Goal: Transaction & Acquisition: Purchase product/service

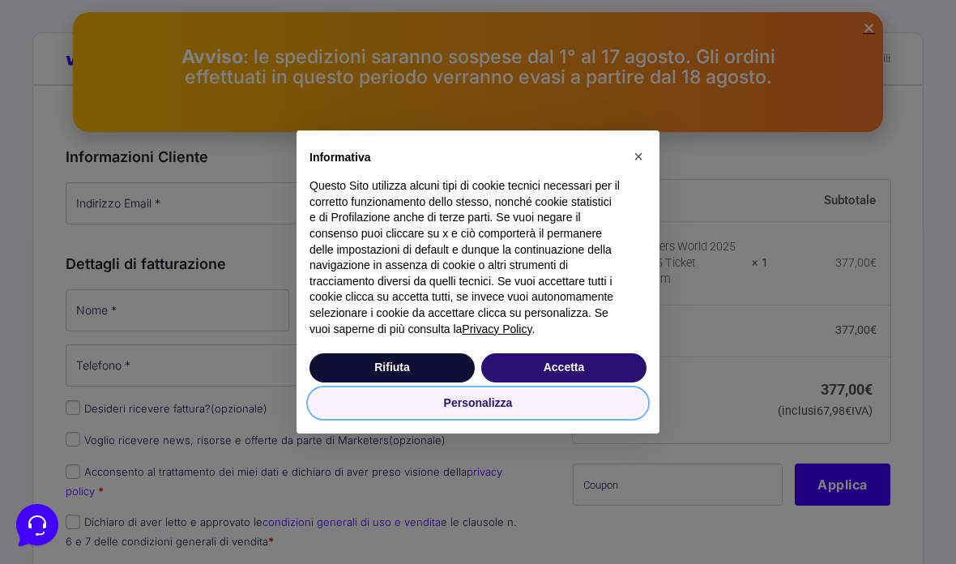
click at [624, 395] on button "Personalizza" at bounding box center [477, 403] width 337 height 29
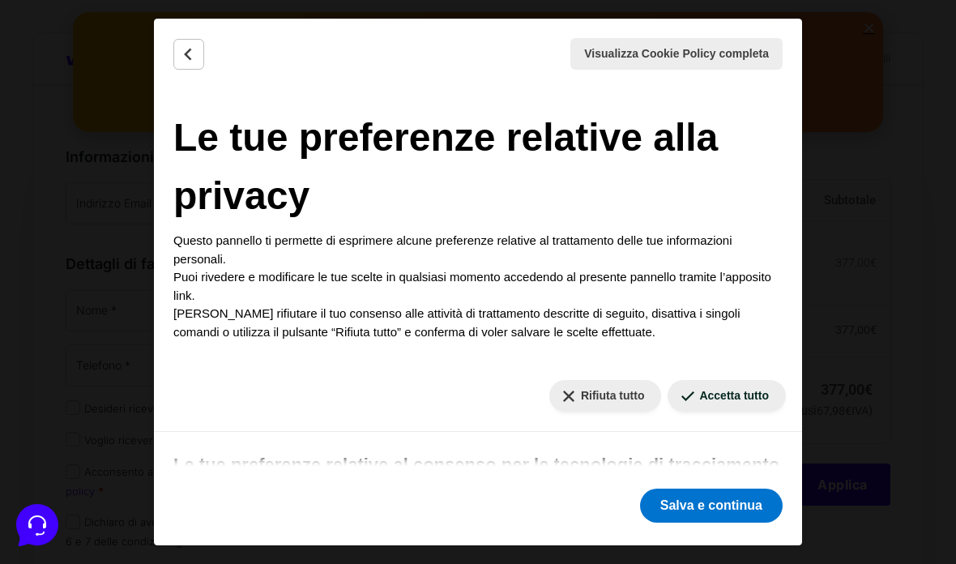
click at [737, 505] on button "Salva e continua" at bounding box center [711, 505] width 143 height 34
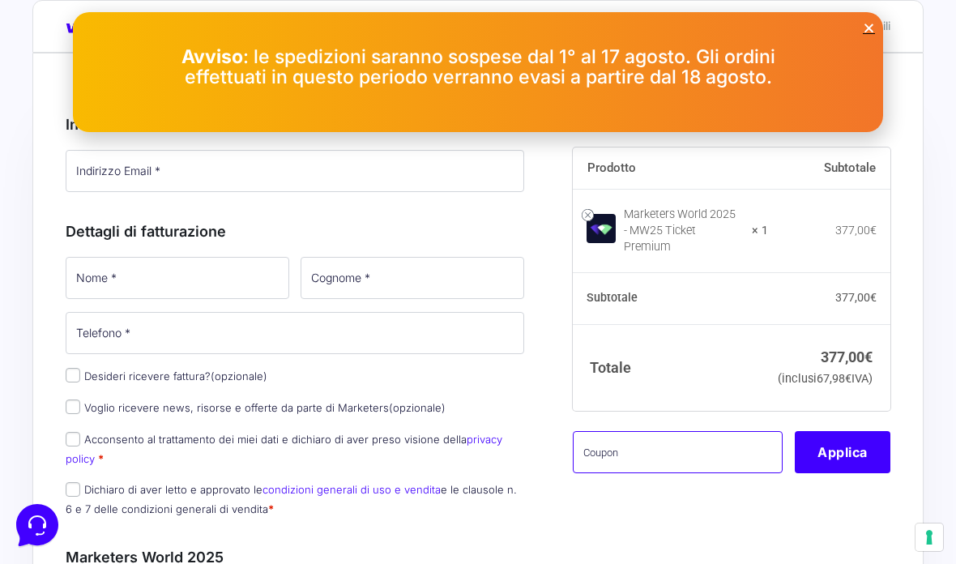
click at [710, 462] on input "text" at bounding box center [678, 452] width 211 height 42
type input "Amicimastermind"
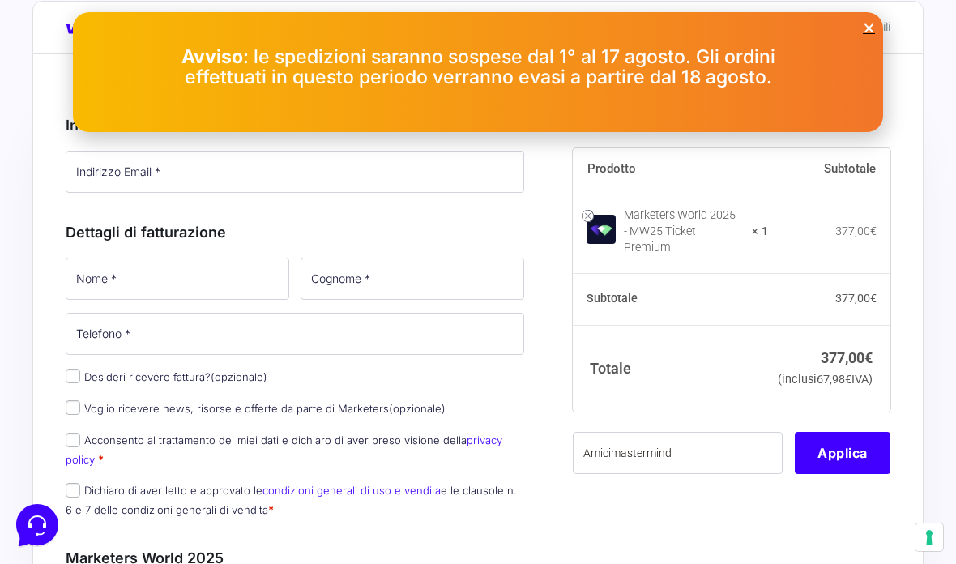
click at [851, 474] on button "Applica" at bounding box center [843, 453] width 96 height 42
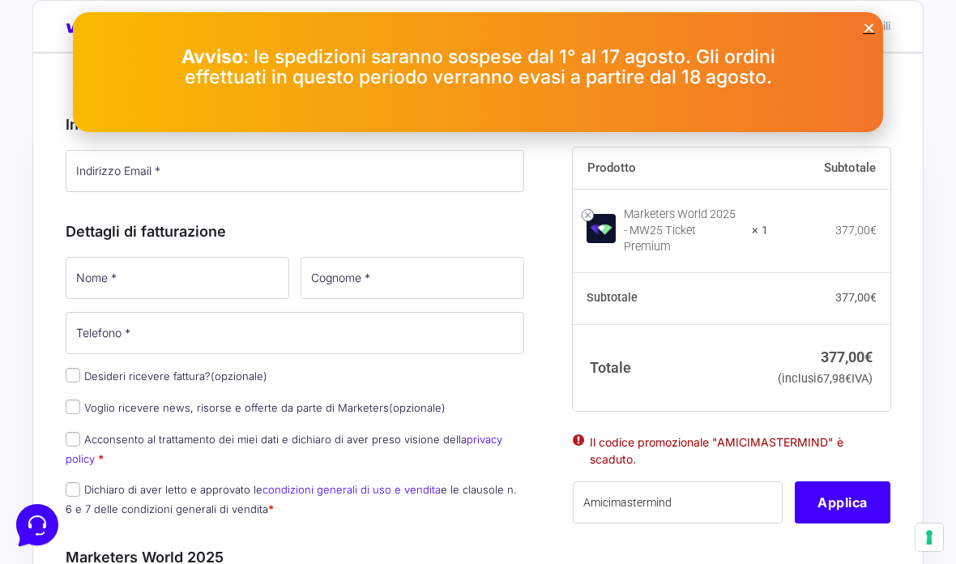
scroll to position [97, 0]
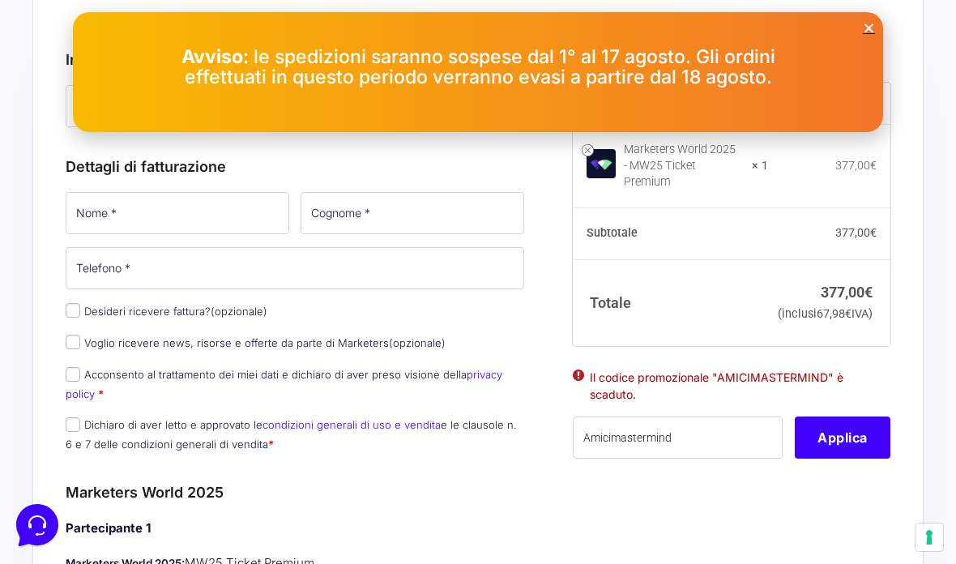
click at [868, 33] on icon "Close" at bounding box center [869, 28] width 12 height 12
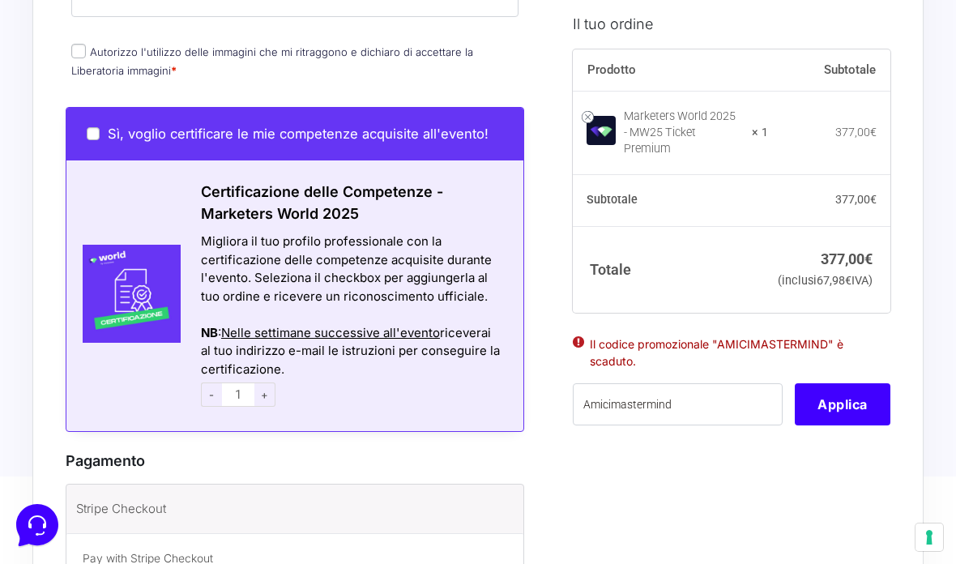
scroll to position [890, 0]
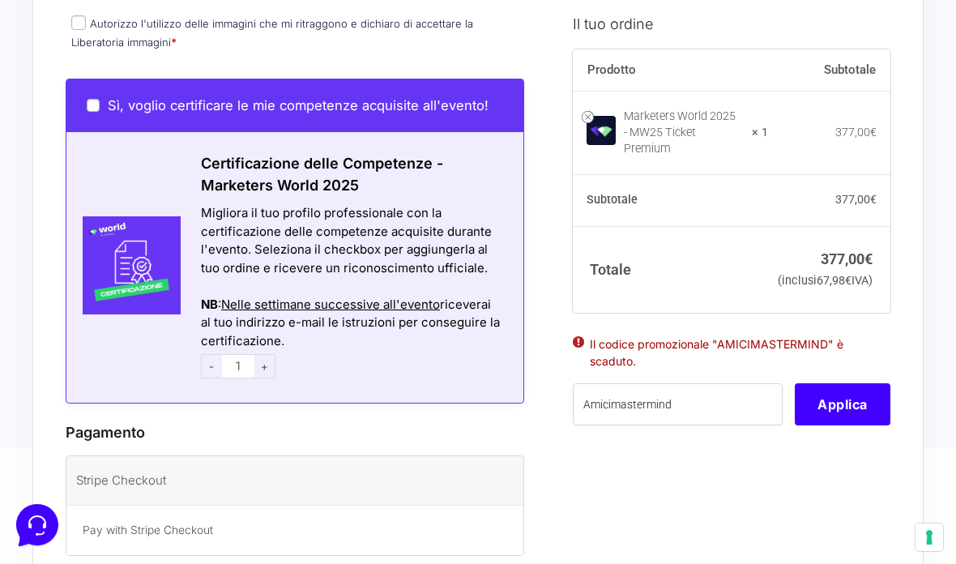
click at [86, 117] on div "Sì, voglio certificare le mie competenze acquisite all'evento!" at bounding box center [294, 105] width 457 height 53
click at [97, 100] on input "Sì, voglio certificare le mie competenze acquisite all'evento!" at bounding box center [93, 105] width 13 height 13
checkbox input "true"
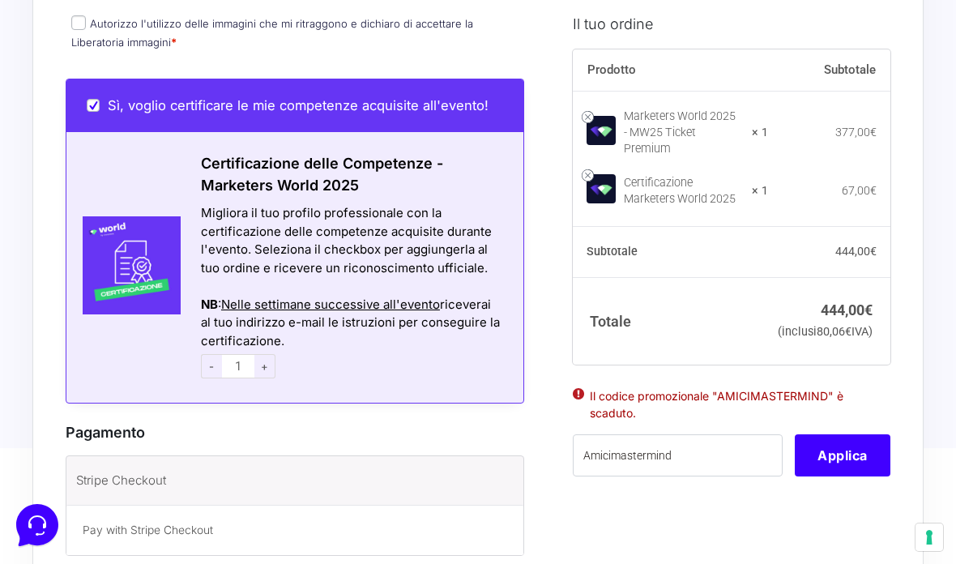
click at [586, 169] on link at bounding box center [588, 175] width 12 height 12
checkbox input "false"
click at [582, 169] on link at bounding box center [588, 175] width 12 height 12
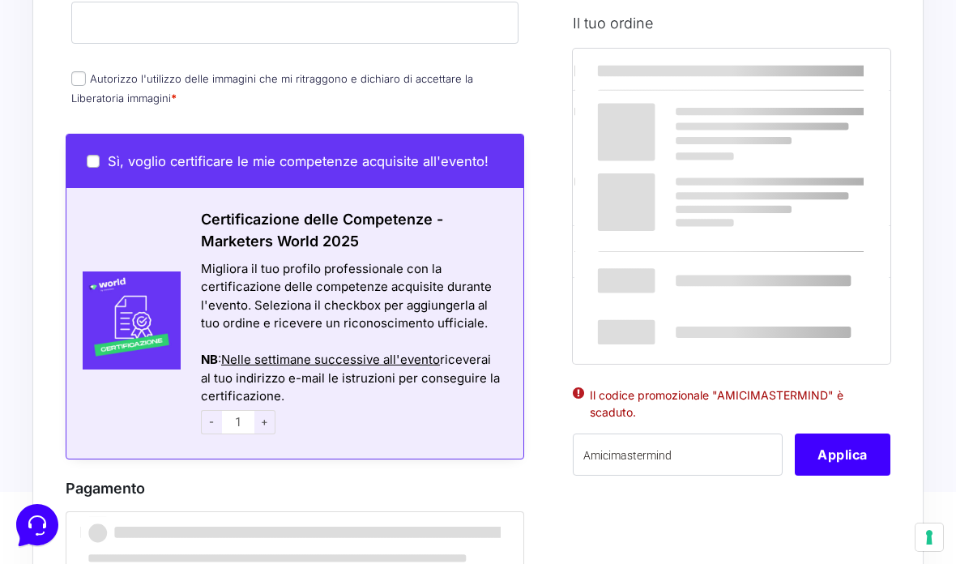
click at [590, 165] on div at bounding box center [731, 206] width 314 height 312
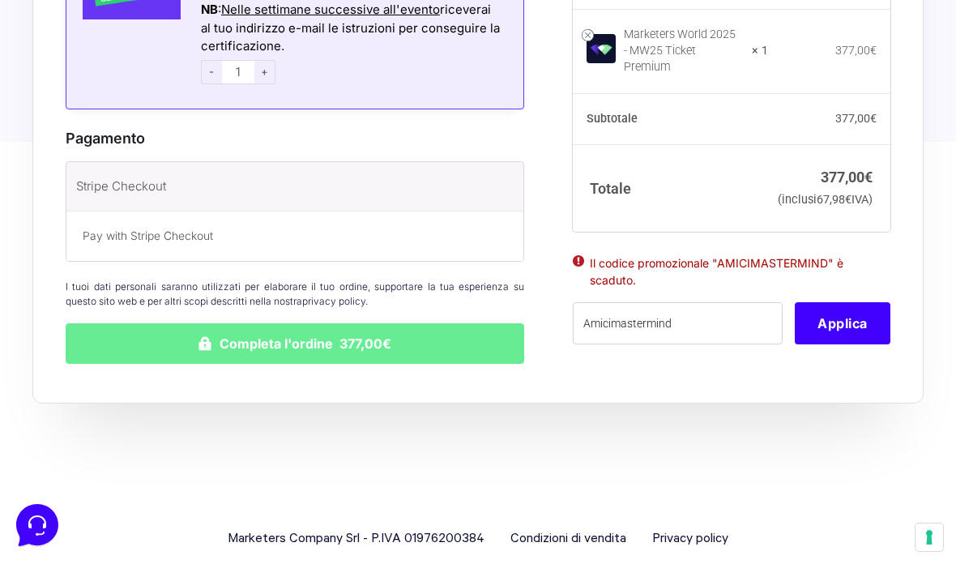
scroll to position [1237, 0]
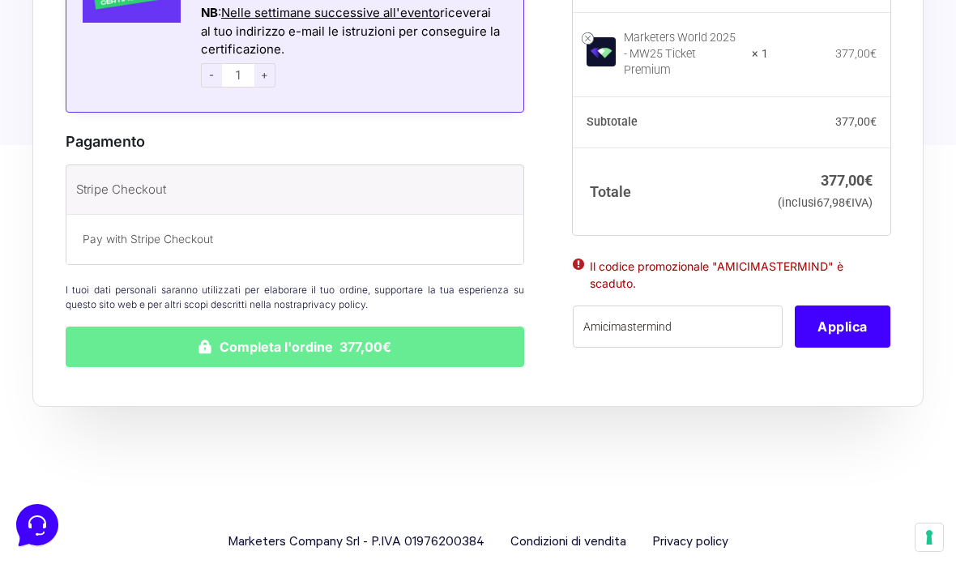
click at [87, 236] on p "Pay with Stripe Checkout" at bounding box center [295, 239] width 424 height 17
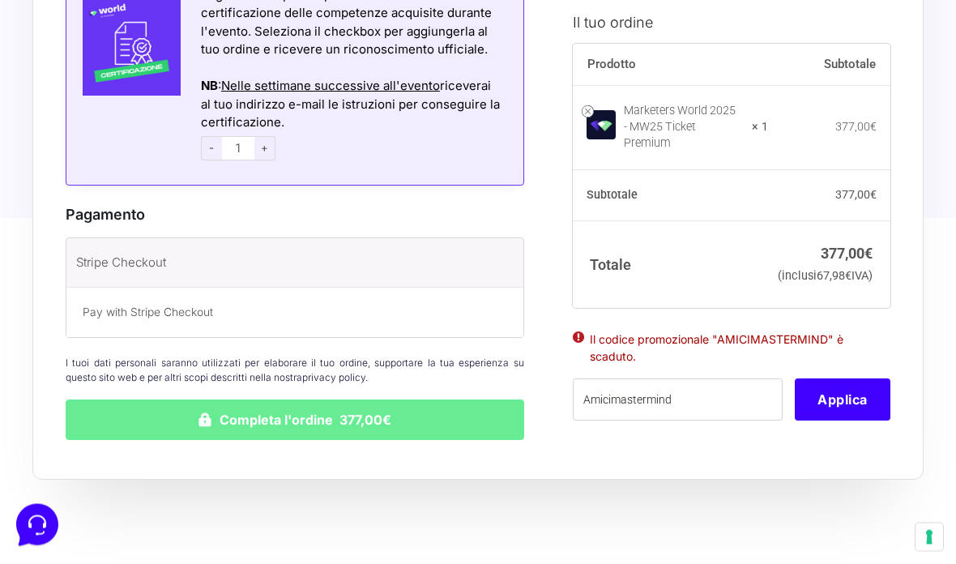
click at [101, 239] on li "Stripe Checkout Pay with Stripe Checkout" at bounding box center [294, 288] width 457 height 99
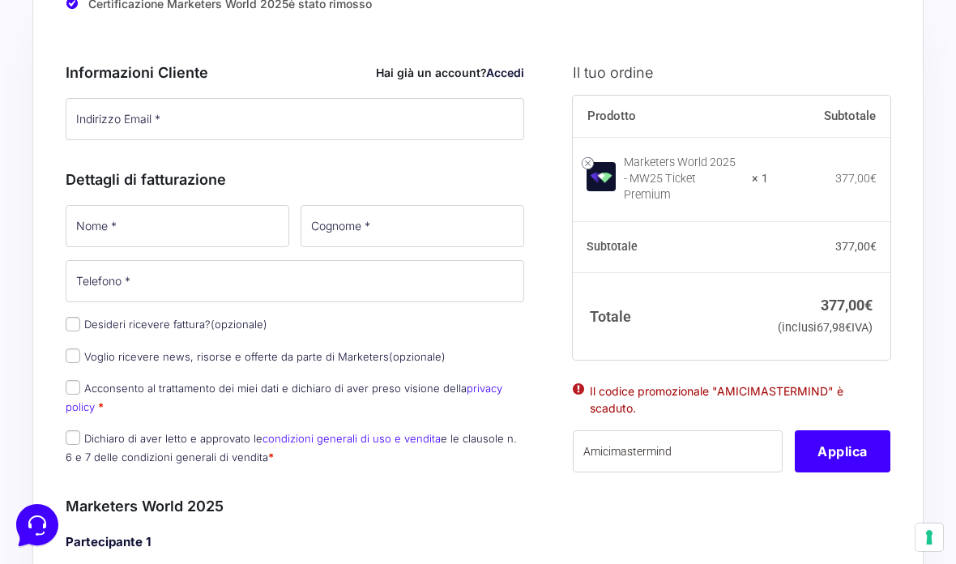
scroll to position [0, 0]
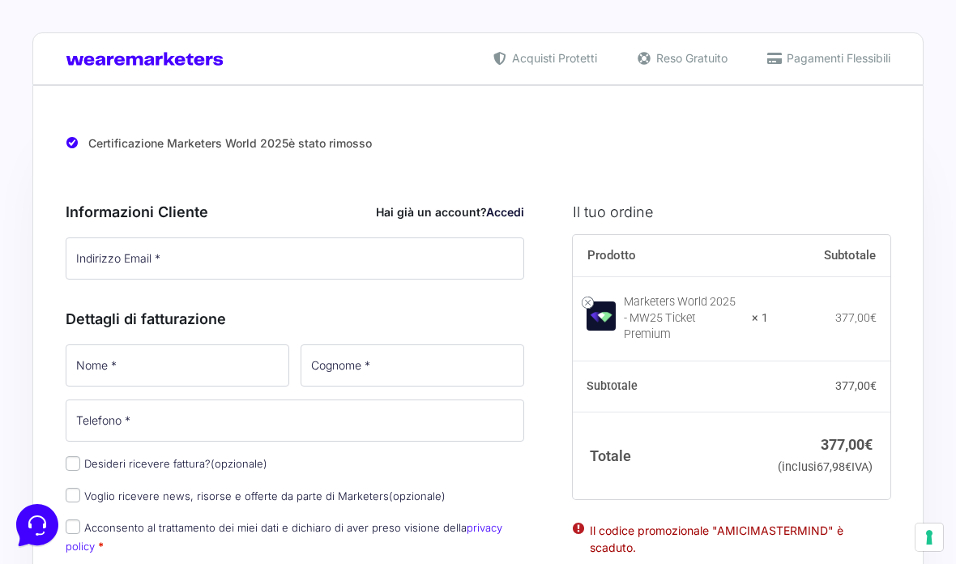
click at [817, 49] on span "Pagamenti Flessibili" at bounding box center [837, 57] width 108 height 17
click at [819, 58] on span "Pagamenti Flessibili" at bounding box center [837, 57] width 108 height 17
click at [759, 63] on ul "Acquisti Protetti Reso Gratuito Pagamenti Flessibili" at bounding box center [690, 57] width 437 height 17
click at [766, 64] on icon at bounding box center [774, 58] width 16 height 13
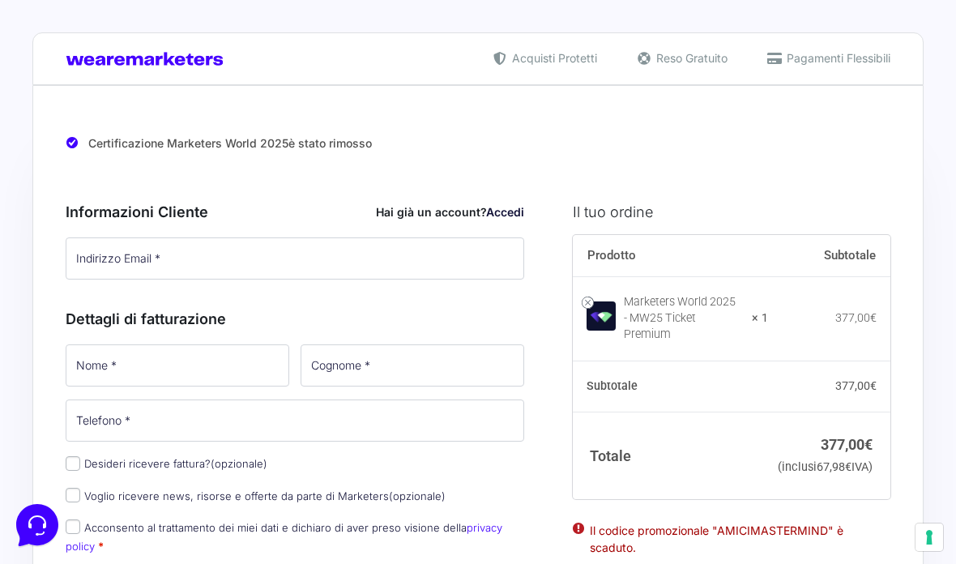
click at [694, 62] on span "Reso Gratuito" at bounding box center [689, 57] width 75 height 17
click at [631, 59] on ul "Acquisti Protetti Reso Gratuito Pagamenti Flessibili" at bounding box center [690, 57] width 437 height 17
click at [588, 73] on div "Acquisti Protetti Reso Gratuito Pagamenti Flessibili" at bounding box center [477, 58] width 891 height 53
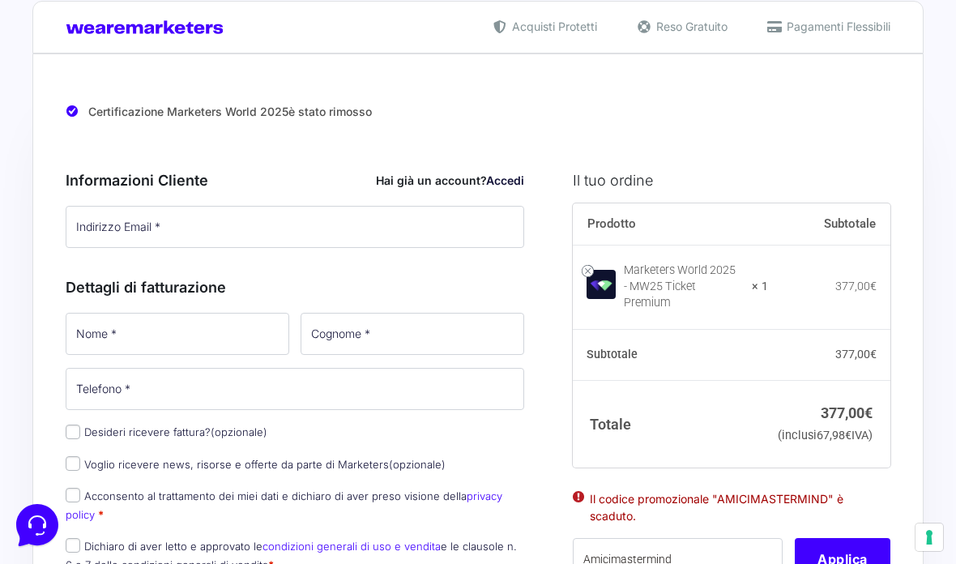
click at [510, 185] on link "Accedi" at bounding box center [505, 180] width 38 height 14
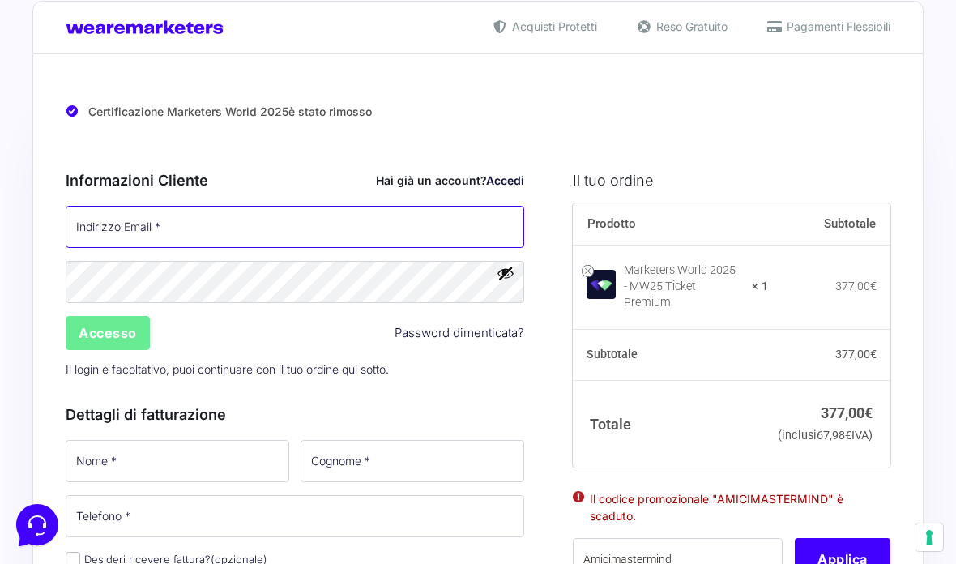
click at [471, 226] on input "Indirizzo Email *" at bounding box center [295, 227] width 458 height 42
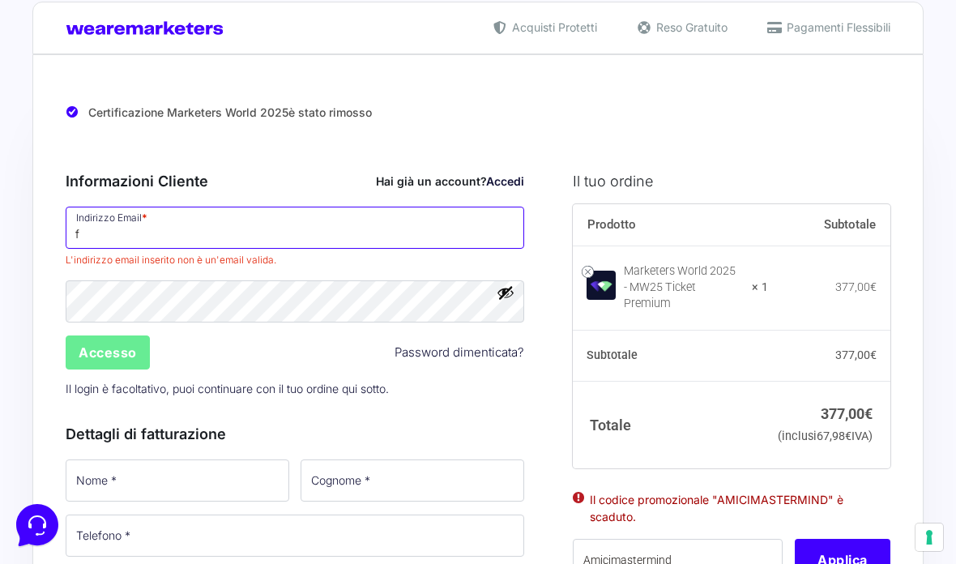
type input "[EMAIL_ADDRESS][DOMAIN_NAME]"
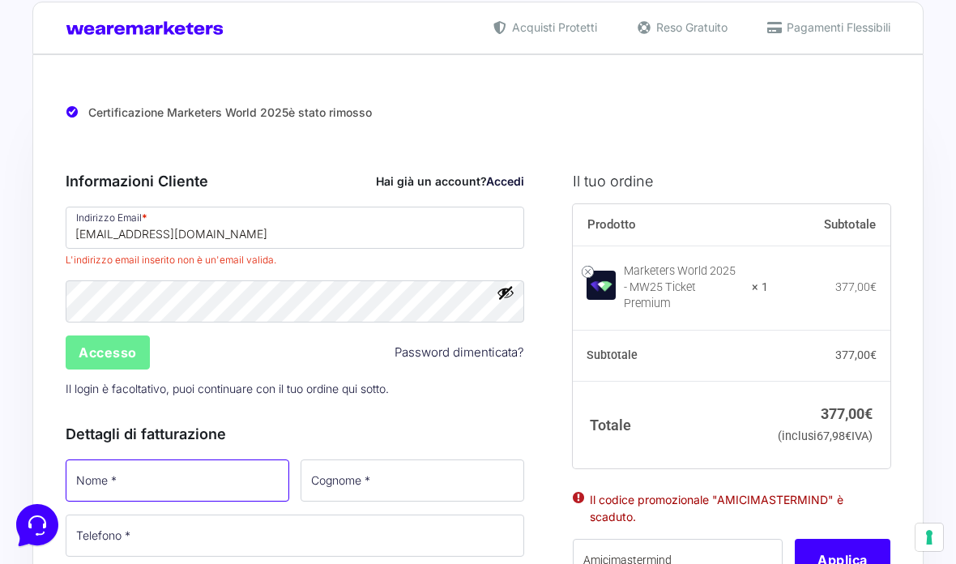
type input "[PERSON_NAME]"
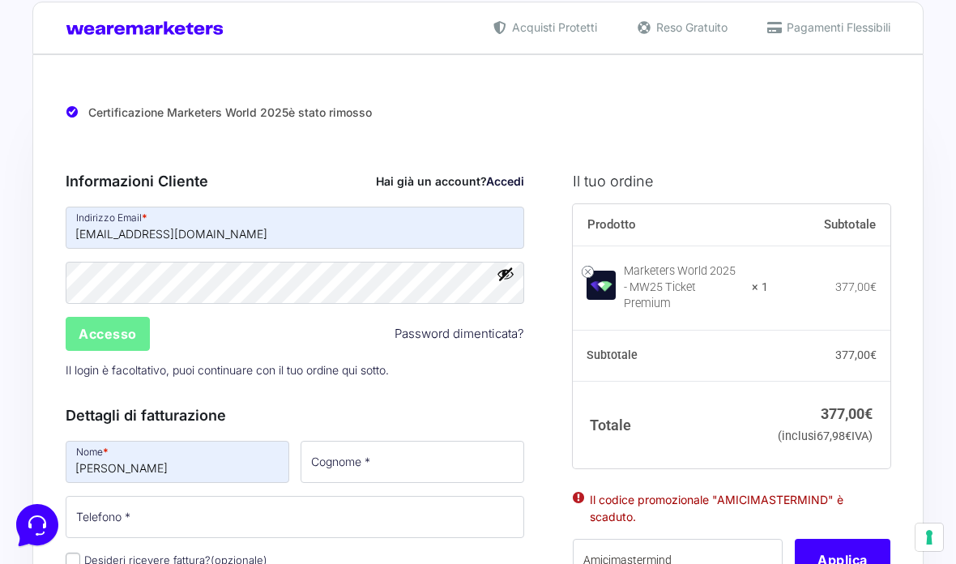
type input "frollo"
type input "[PHONE_NUMBER]"
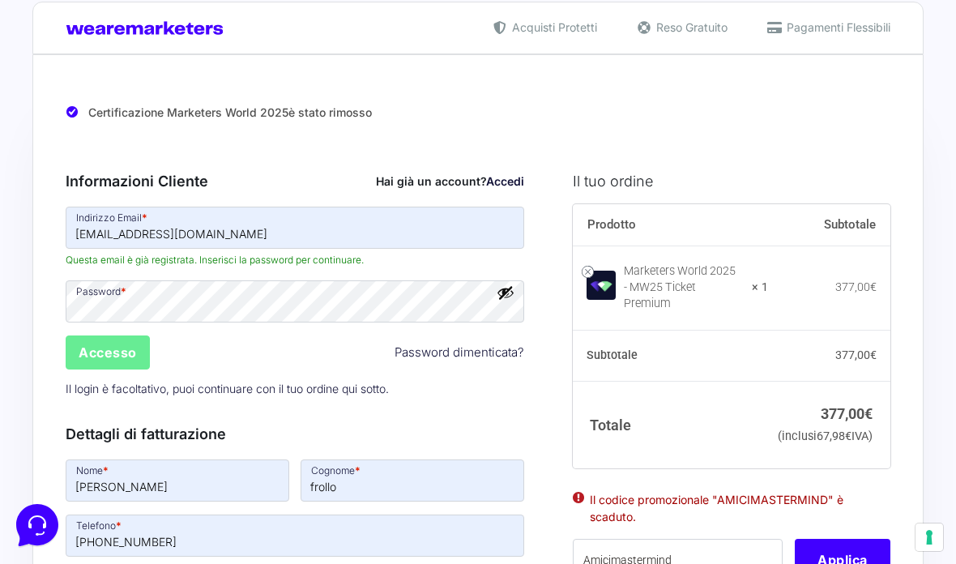
click at [118, 377] on p "Il login è facoltativo, puoi continuare con il tuo ordine qui sotto." at bounding box center [295, 388] width 470 height 33
click at [112, 361] on input "Accesso" at bounding box center [108, 352] width 84 height 34
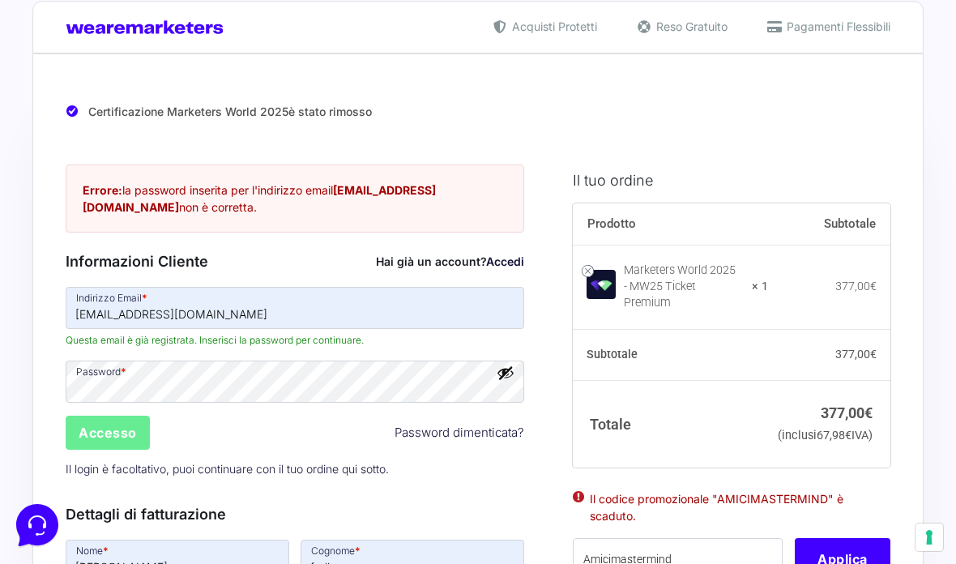
click at [465, 433] on link "Password dimenticata?" at bounding box center [460, 433] width 130 height 19
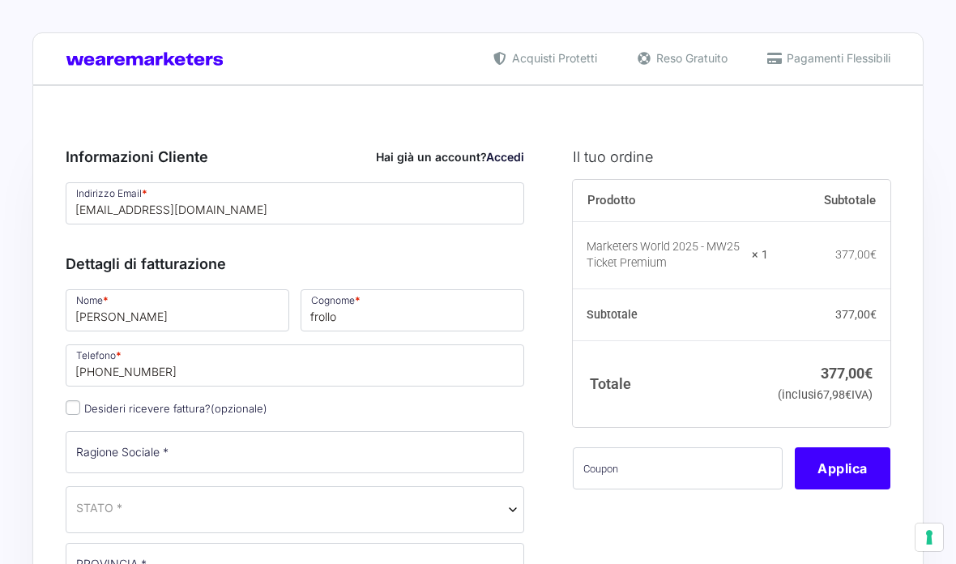
select select
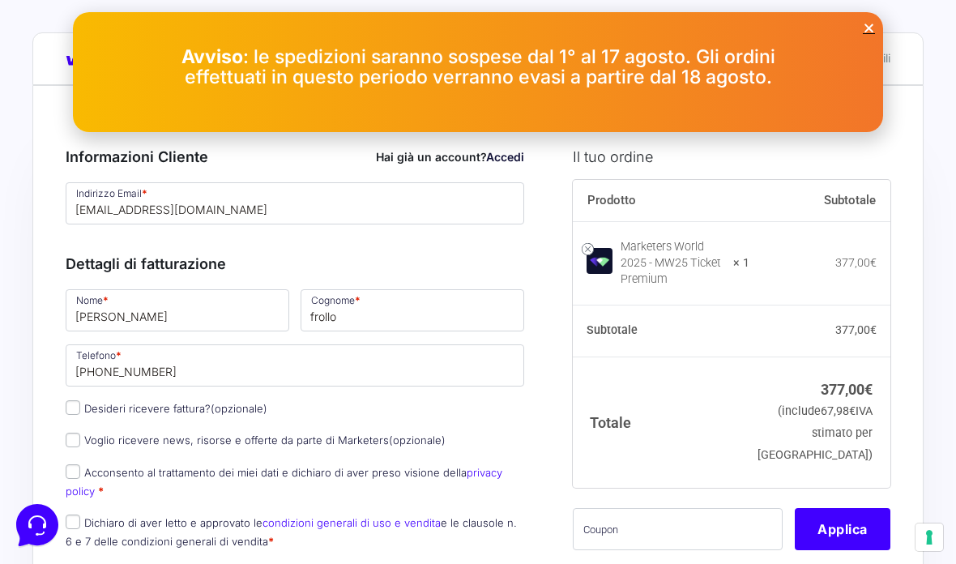
click at [502, 153] on link "Accedi" at bounding box center [505, 157] width 38 height 14
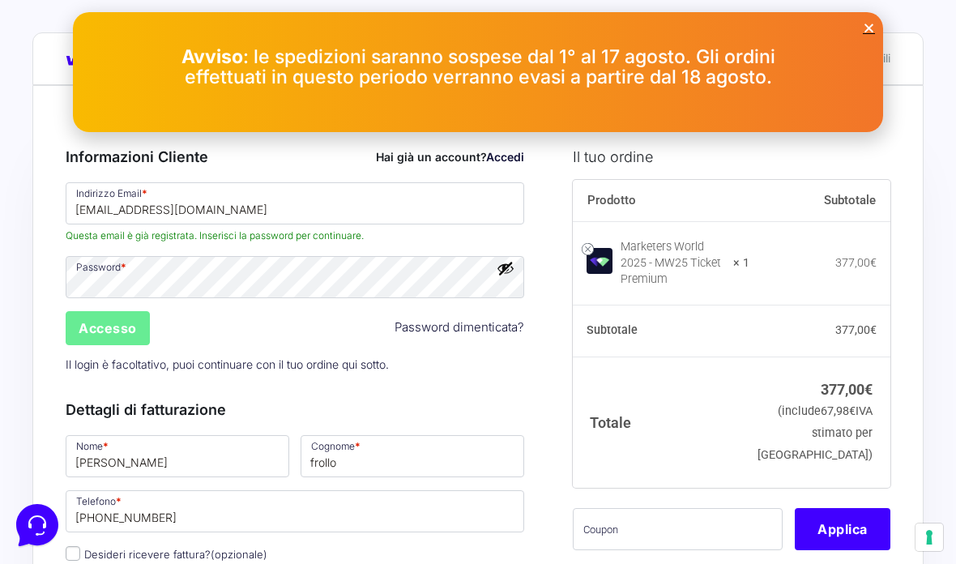
click at [136, 322] on input "Accesso" at bounding box center [108, 328] width 84 height 34
click at [874, 23] on icon "Close" at bounding box center [869, 28] width 12 height 12
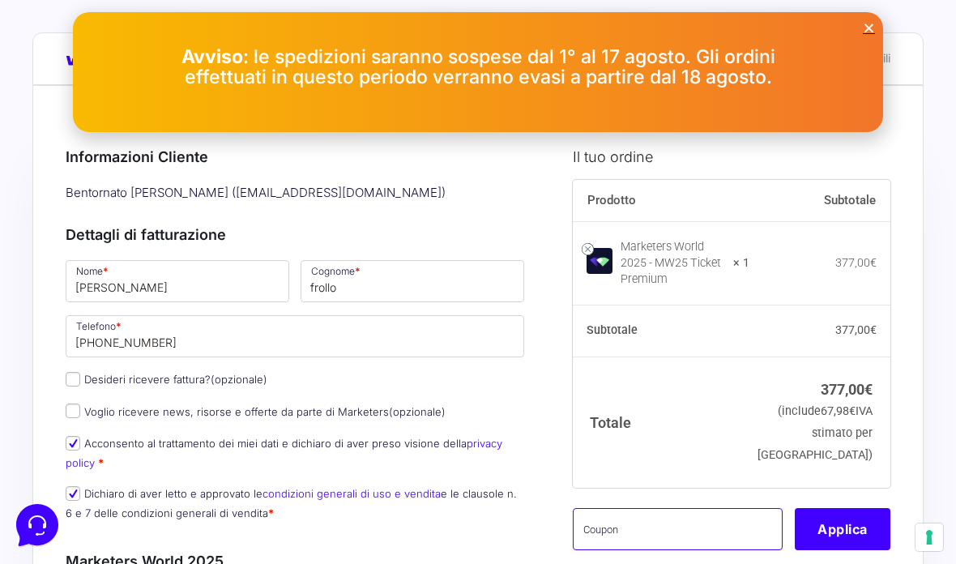
click at [675, 522] on input "text" at bounding box center [678, 529] width 211 height 42
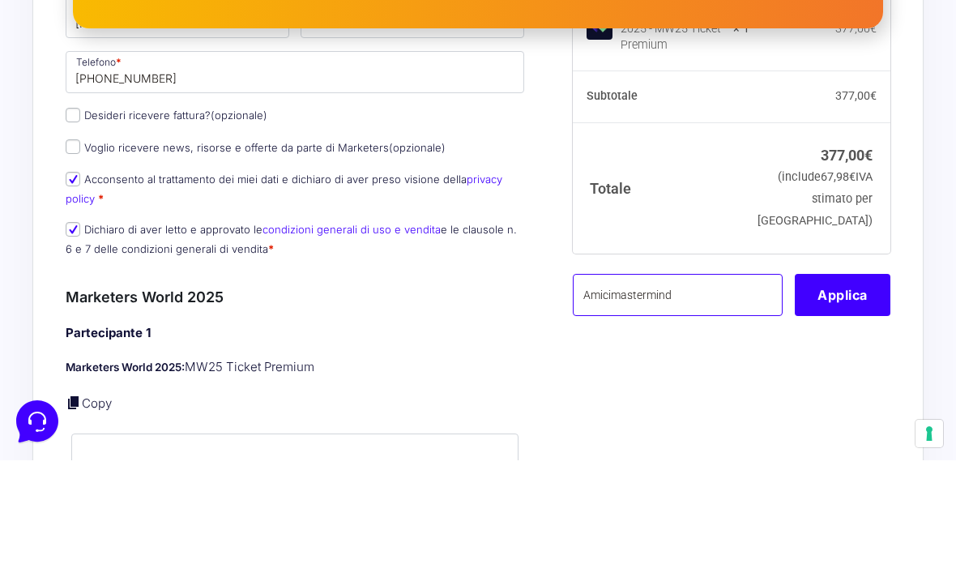
type input "Amicimastermind"
click at [861, 377] on button "Applica" at bounding box center [843, 398] width 96 height 42
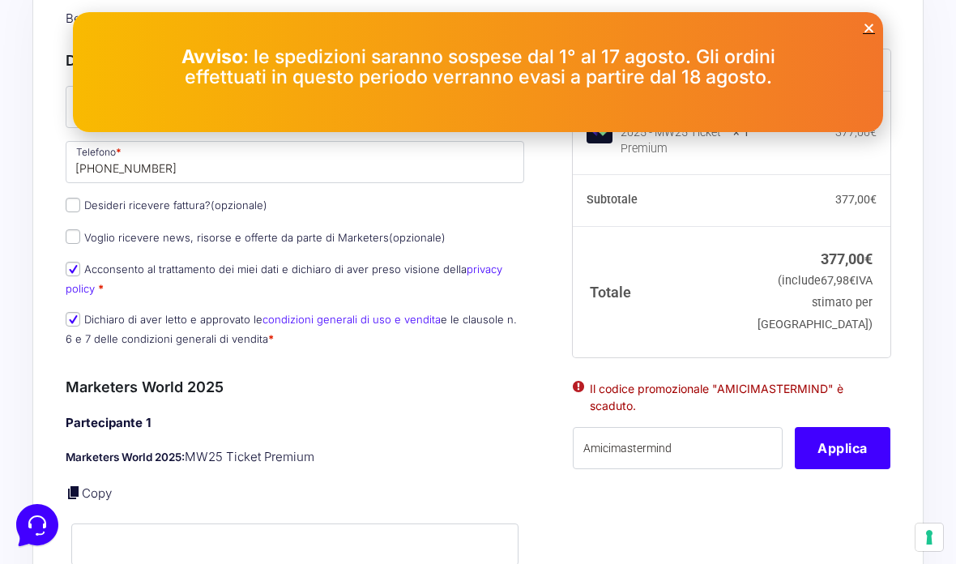
scroll to position [168, 0]
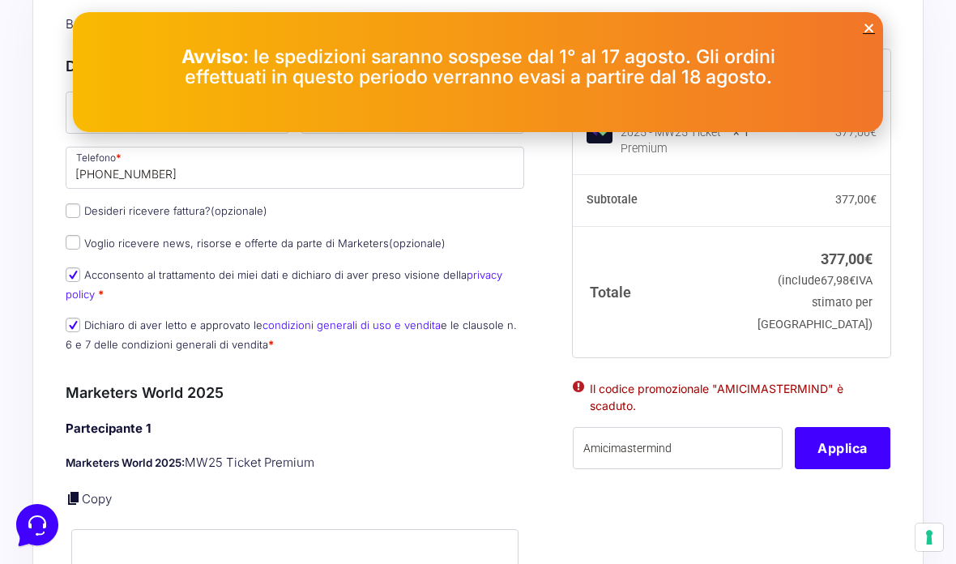
click at [867, 26] on icon "Close" at bounding box center [869, 28] width 12 height 12
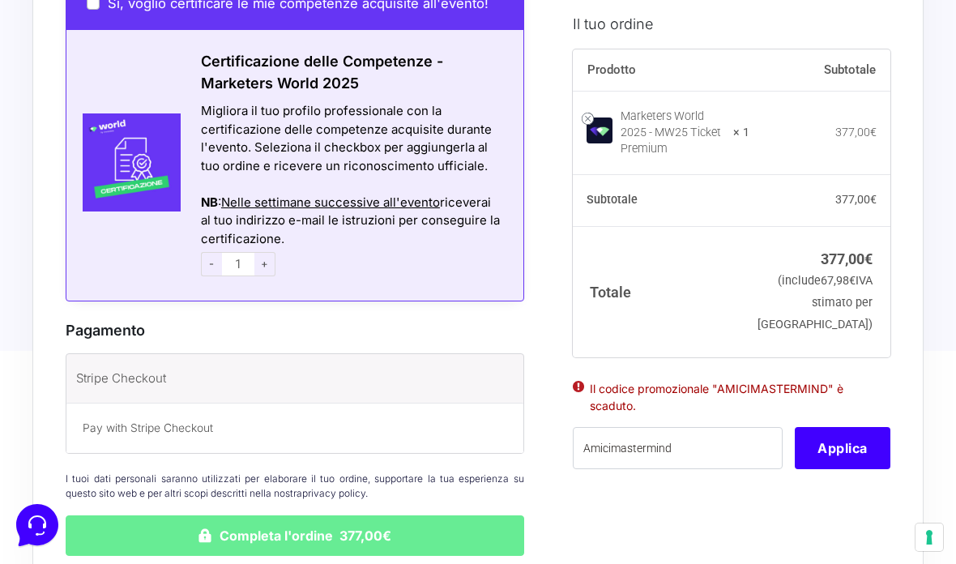
scroll to position [1077, 0]
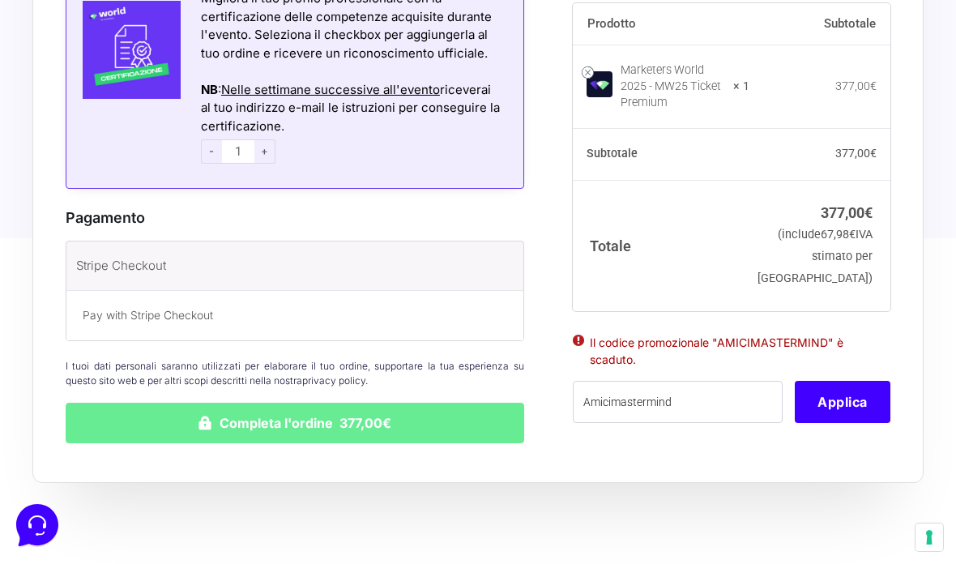
click at [95, 309] on p "Pay with Stripe Checkout" at bounding box center [295, 315] width 424 height 17
click at [98, 267] on label "Stripe Checkout" at bounding box center [273, 266] width 394 height 24
click at [0, 0] on input "Stripe Checkout" at bounding box center [0, 0] width 0 height 0
click at [142, 408] on button "Completa l'ordine 377,00€" at bounding box center [295, 423] width 458 height 41
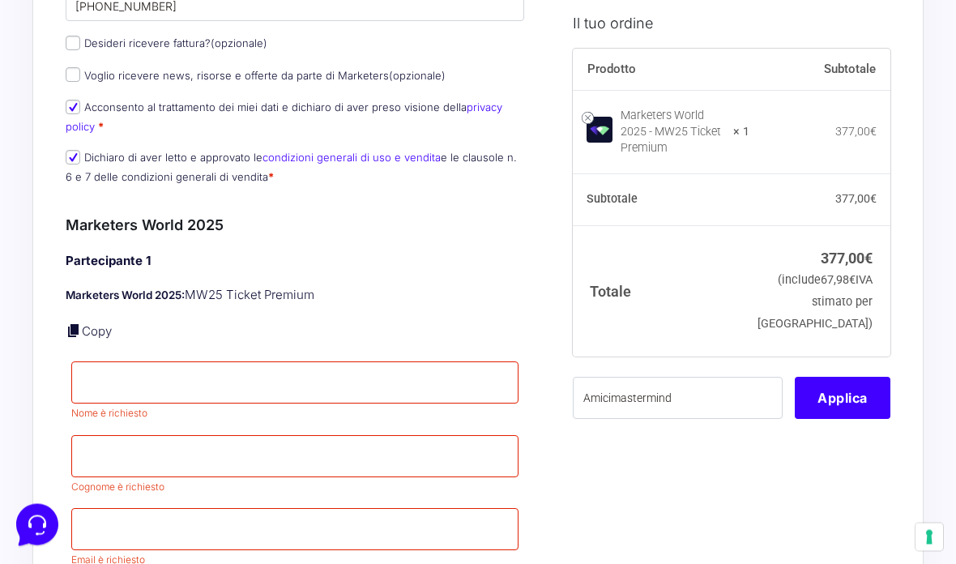
scroll to position [503, 0]
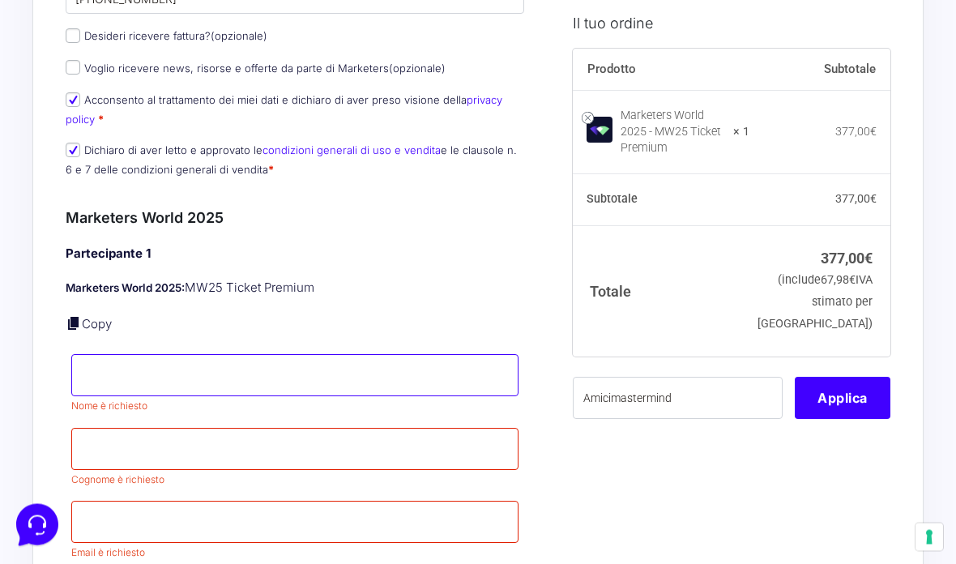
click at [92, 366] on input "Nome *" at bounding box center [294, 376] width 447 height 42
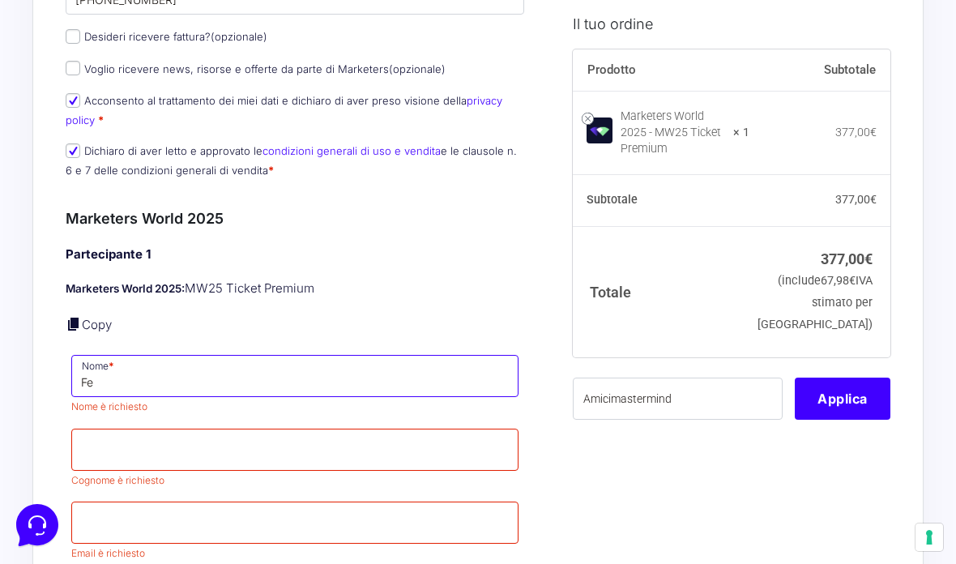
type input "[PERSON_NAME]"
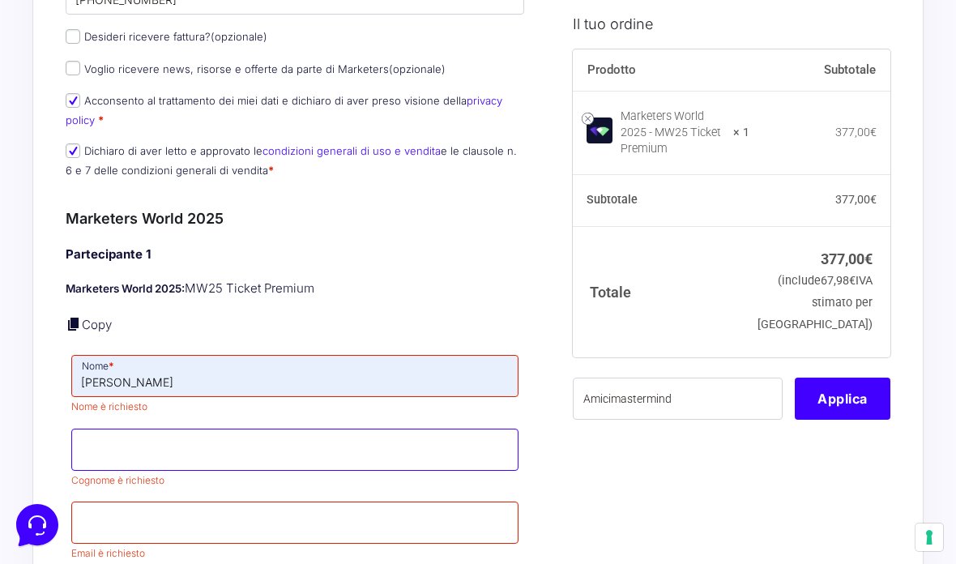
type input "frollo"
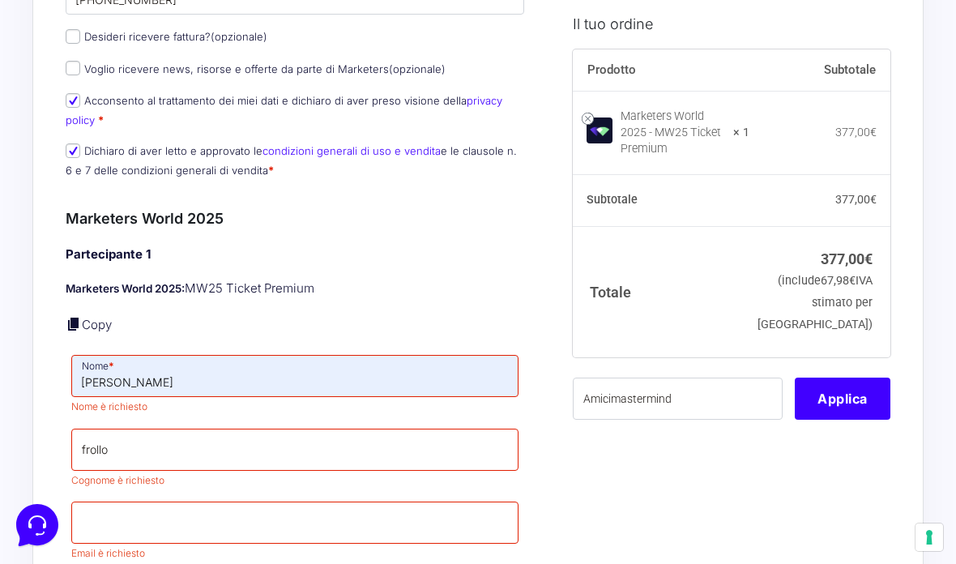
type input "[EMAIL_ADDRESS][DOMAIN_NAME]"
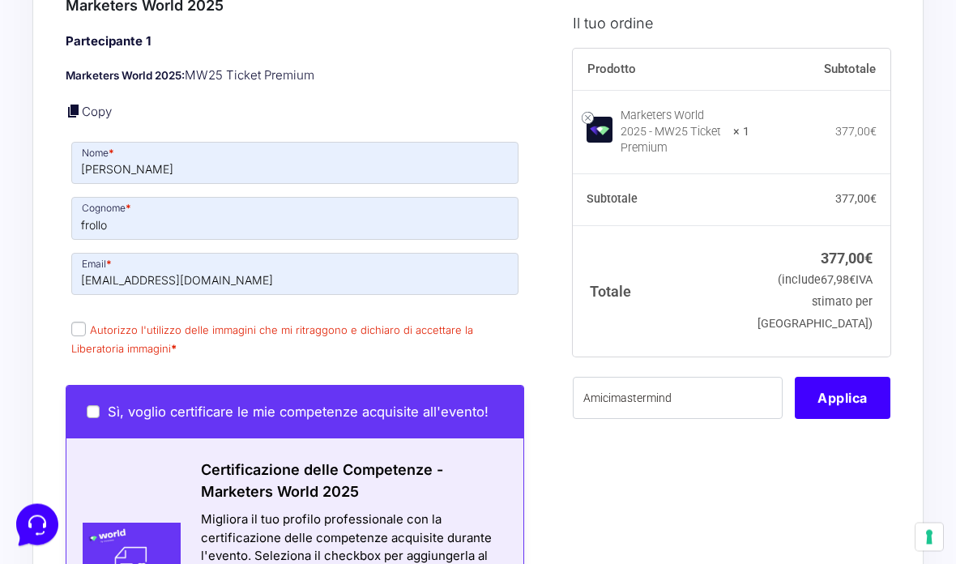
click at [79, 322] on input "Autorizzo l'utilizzo delle immagini che mi ritraggono e dichiaro di accettare l…" at bounding box center [78, 329] width 15 height 15
checkbox input "true"
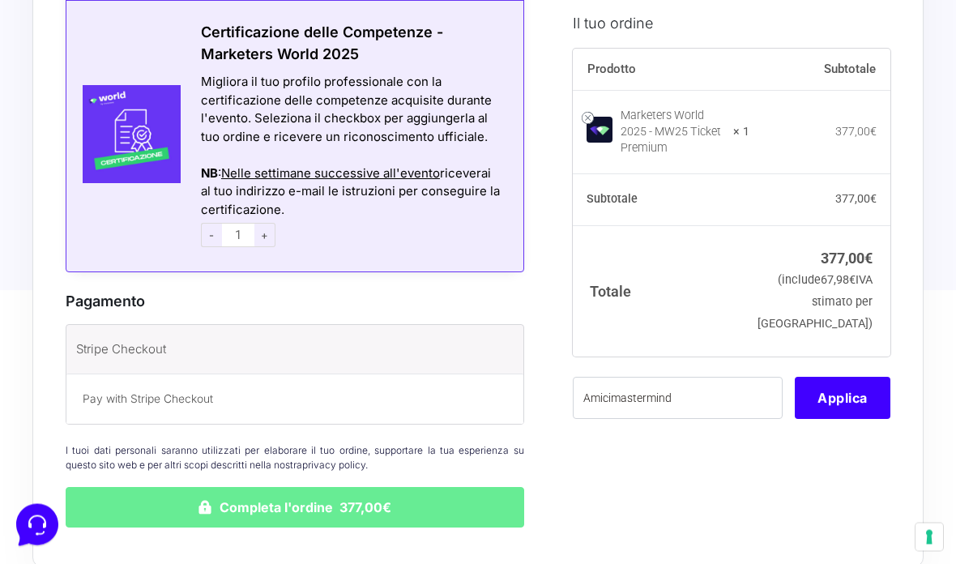
scroll to position [1197, 0]
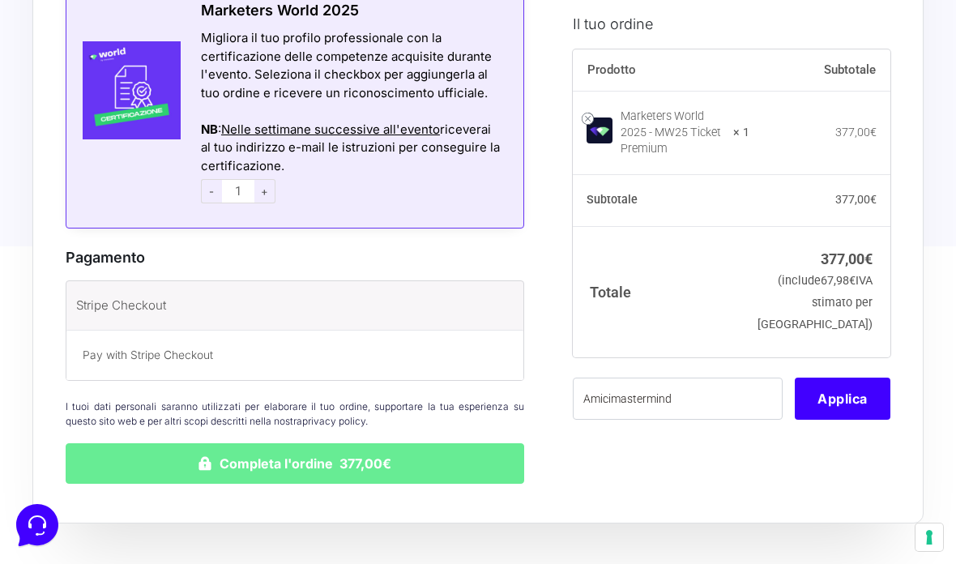
click at [117, 458] on button "Completa l'ordine 377,00€" at bounding box center [295, 463] width 458 height 41
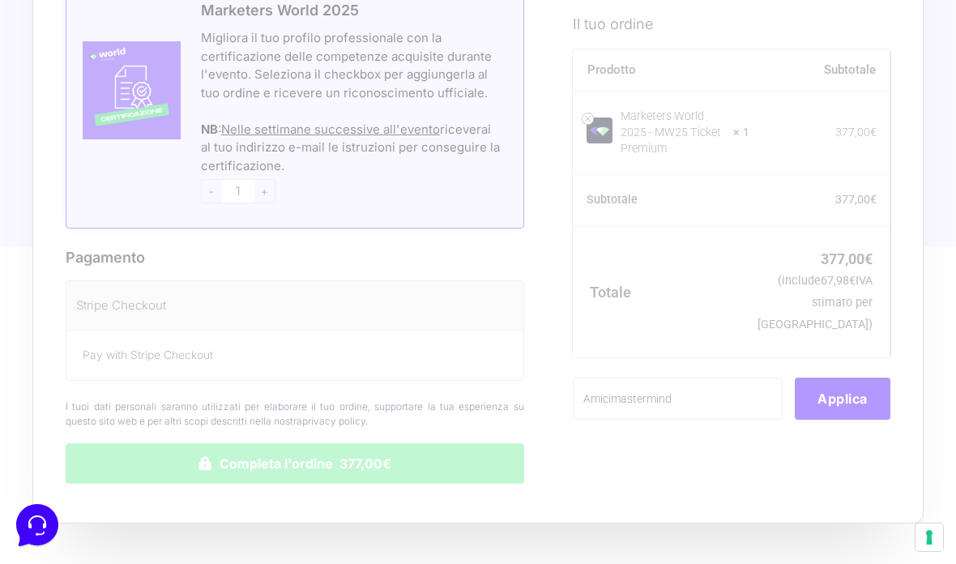
scroll to position [1262, 0]
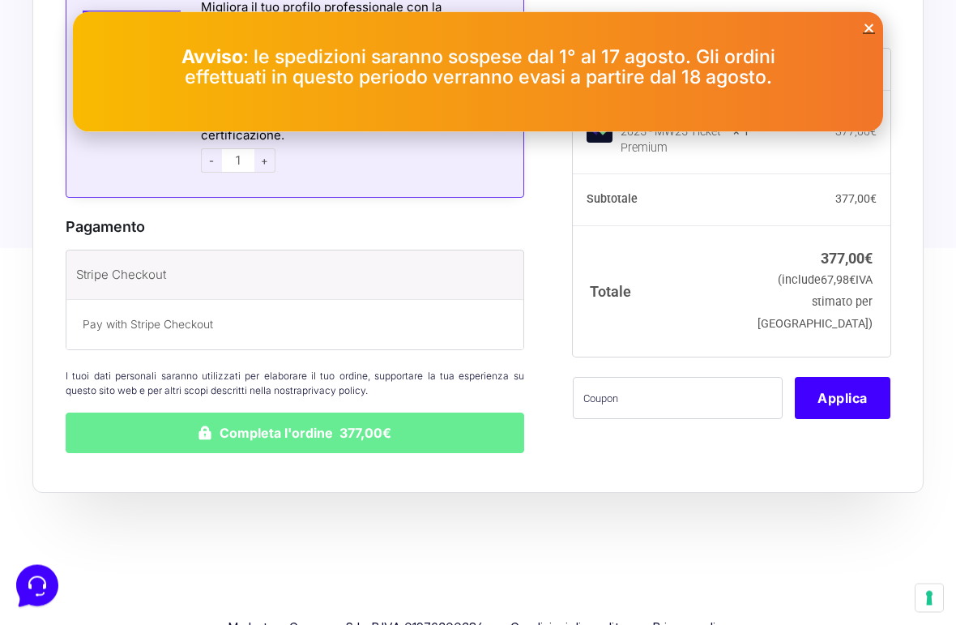
scroll to position [1111, 0]
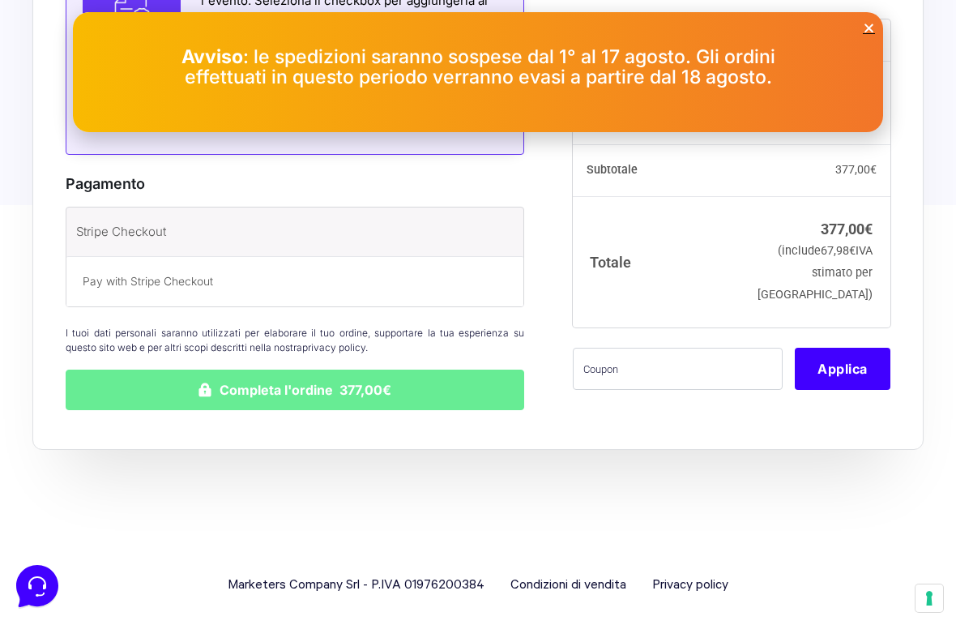
click at [485, 294] on div "Pay with Stripe Checkout" at bounding box center [294, 281] width 457 height 50
click at [170, 273] on p "Pay with Stripe Checkout" at bounding box center [295, 281] width 424 height 17
click at [159, 231] on label "Stripe Checkout" at bounding box center [273, 232] width 394 height 24
click at [0, 0] on input "Stripe Checkout" at bounding box center [0, 0] width 0 height 0
click at [165, 275] on p "Pay with Stripe Checkout" at bounding box center [295, 281] width 424 height 17
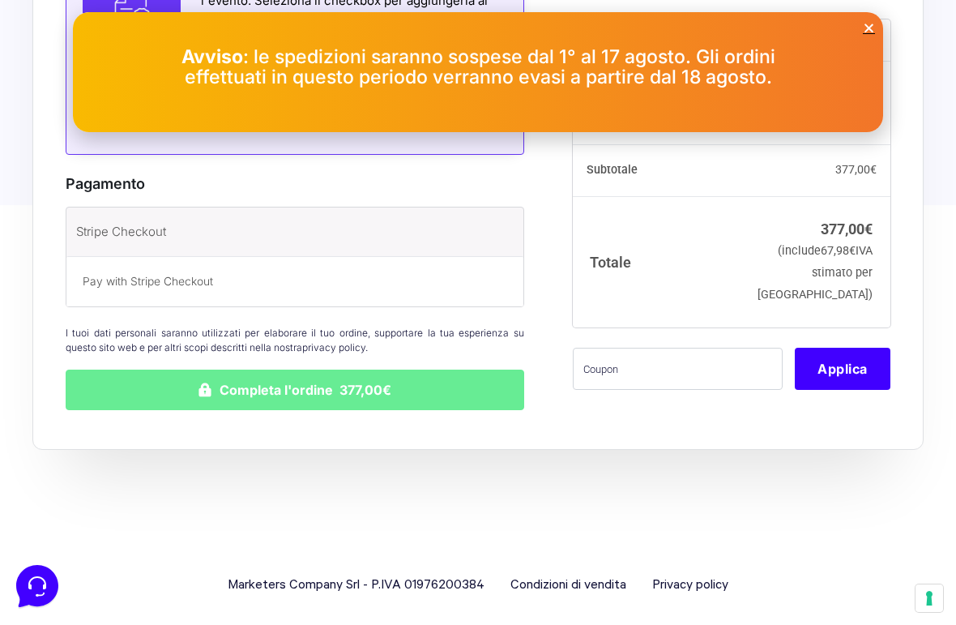
click at [199, 247] on li "Stripe Checkout Pay with Stripe Checkout" at bounding box center [294, 256] width 457 height 99
click at [249, 232] on label "Stripe Checkout" at bounding box center [273, 232] width 394 height 24
click at [0, 0] on input "Stripe Checkout" at bounding box center [0, 0] width 0 height 0
click at [33, 592] on icon at bounding box center [37, 586] width 42 height 42
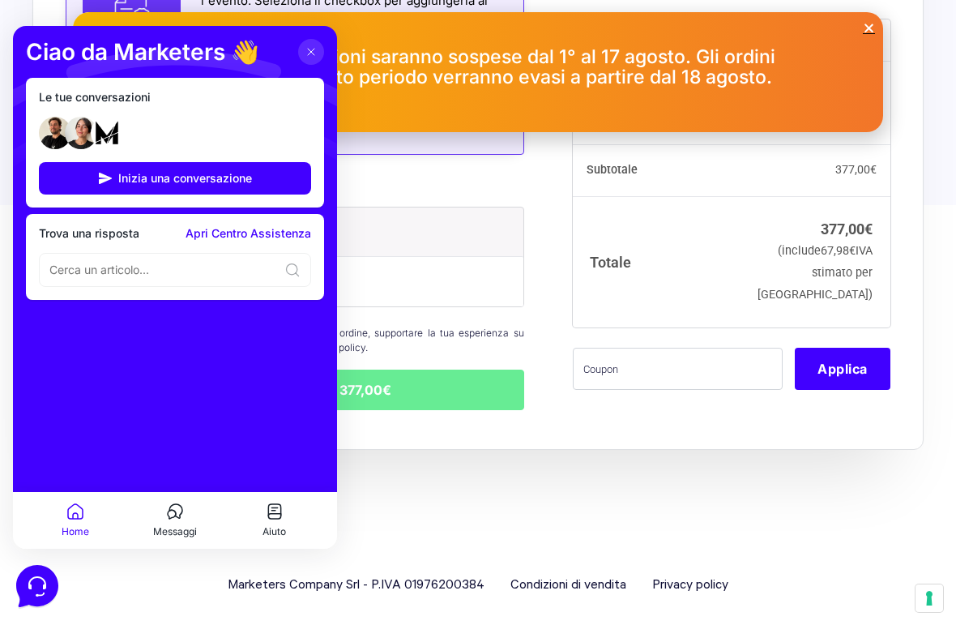
click at [244, 183] on span "Inizia una conversazione" at bounding box center [185, 178] width 134 height 13
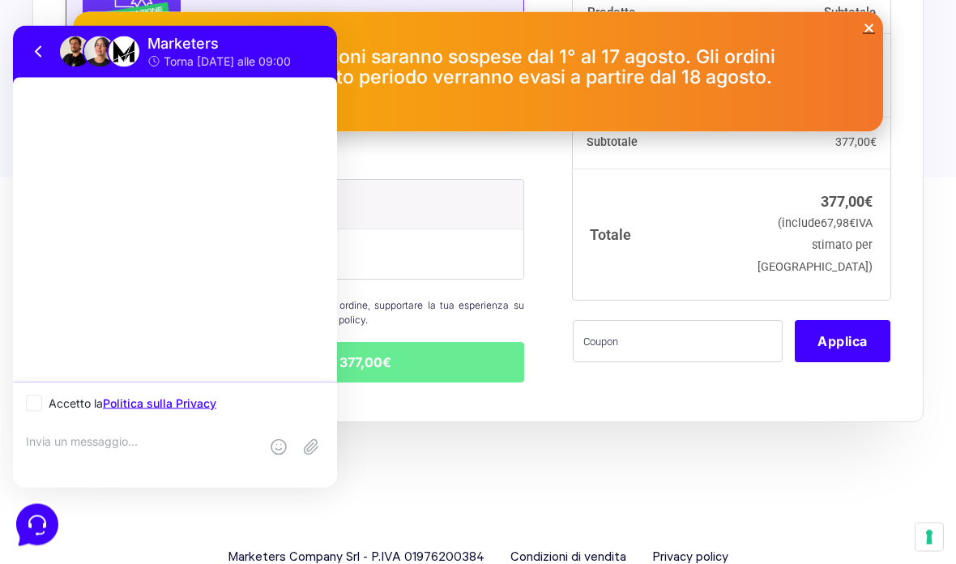
scroll to position [1129, 0]
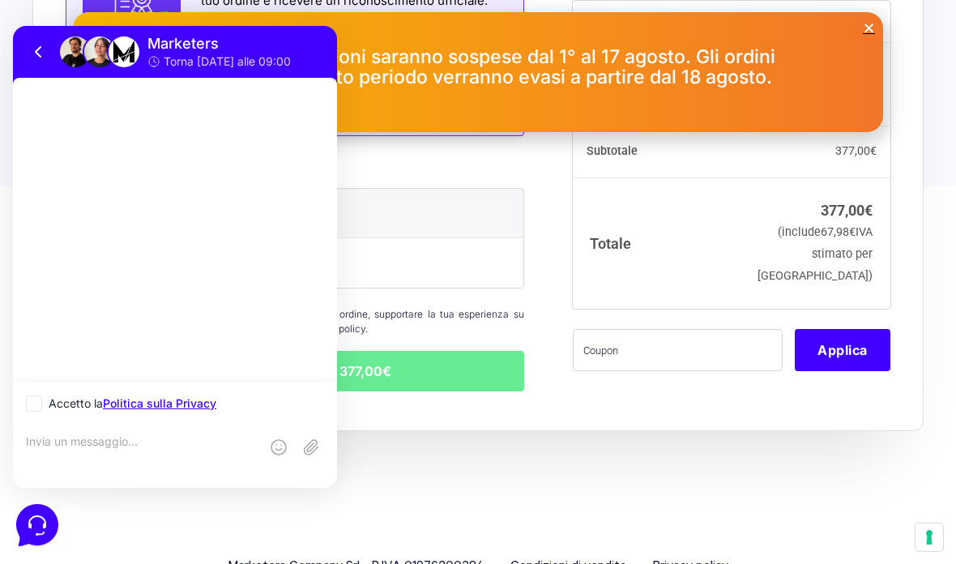
click at [883, 39] on th "Subtotale" at bounding box center [819, 21] width 141 height 42
click at [41, 62] on button at bounding box center [39, 52] width 26 height 26
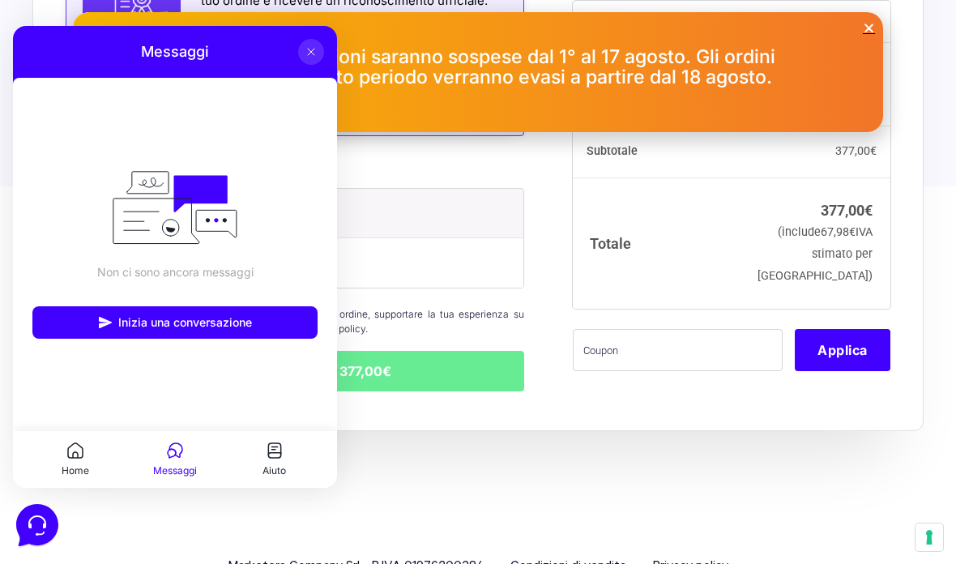
click at [311, 54] on icon at bounding box center [311, 51] width 13 height 13
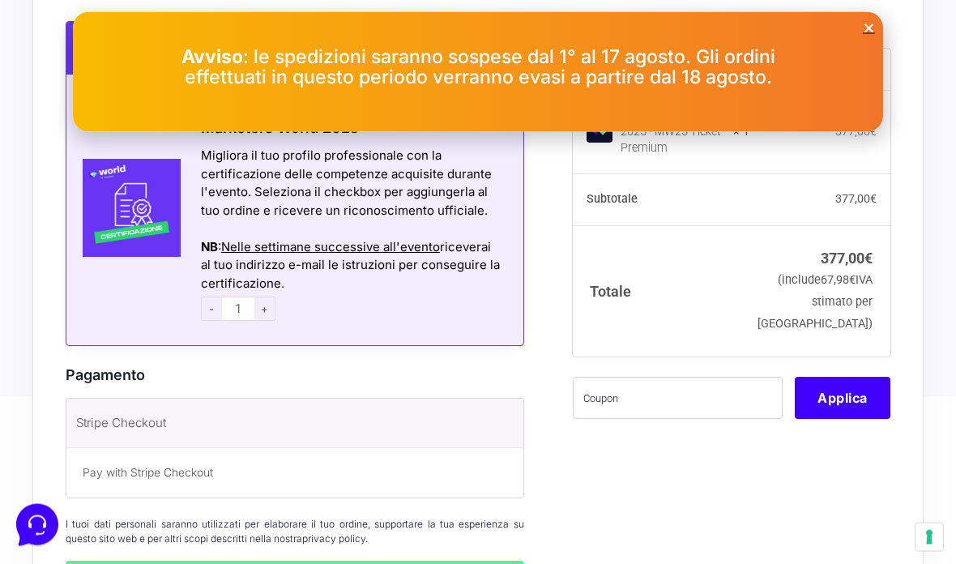
scroll to position [919, 0]
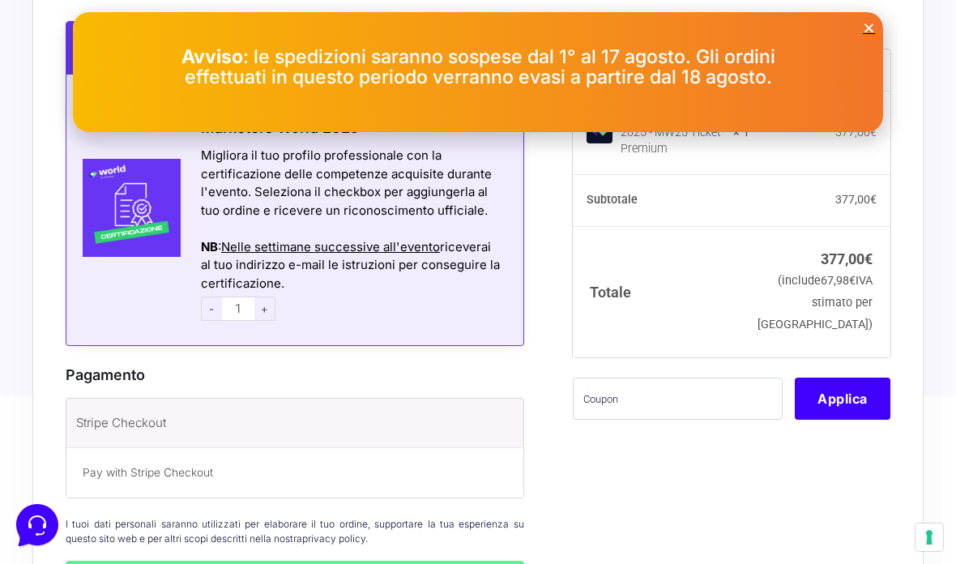
click at [40, 519] on icon at bounding box center [37, 525] width 42 height 42
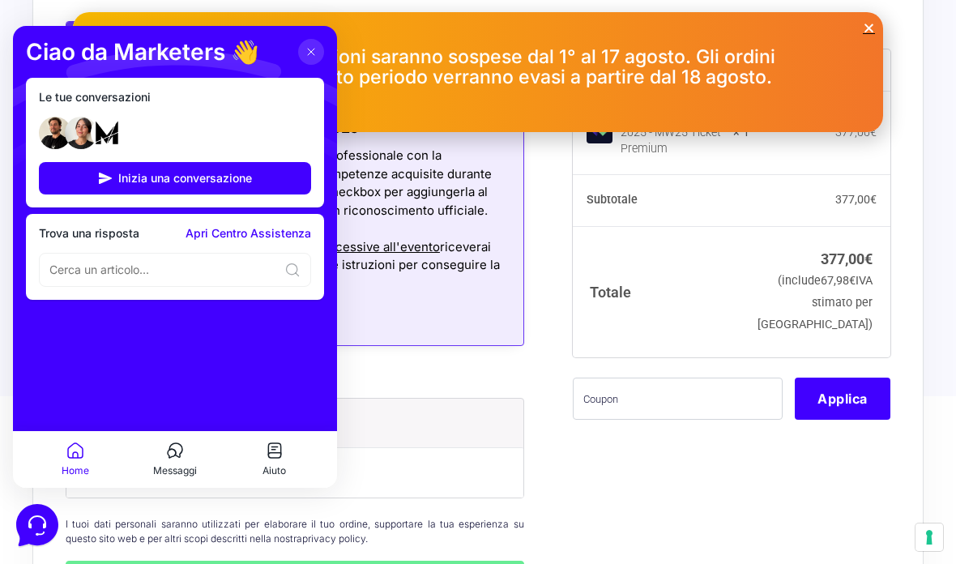
click at [139, 166] on button "Inizia una conversazione" at bounding box center [175, 178] width 272 height 32
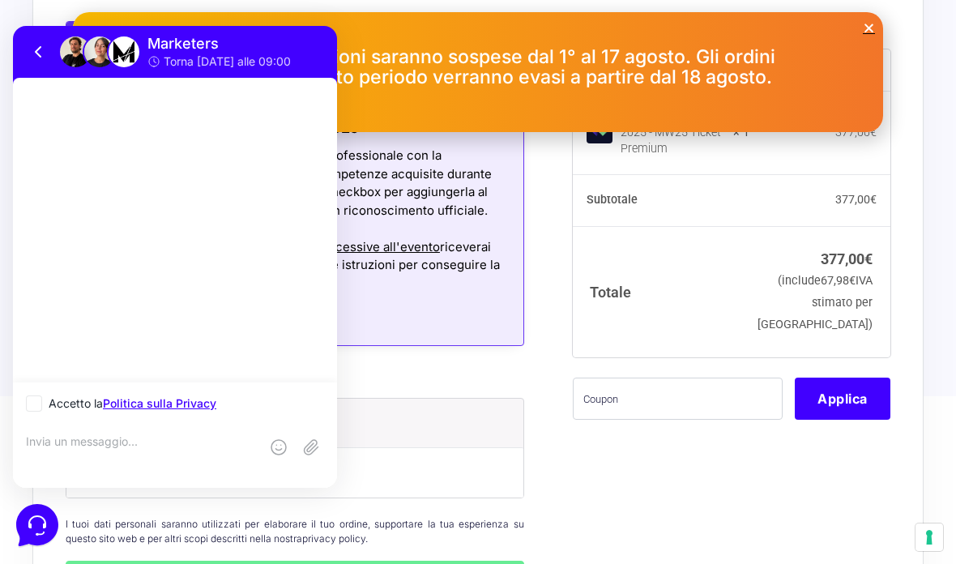
scroll to position [919, 0]
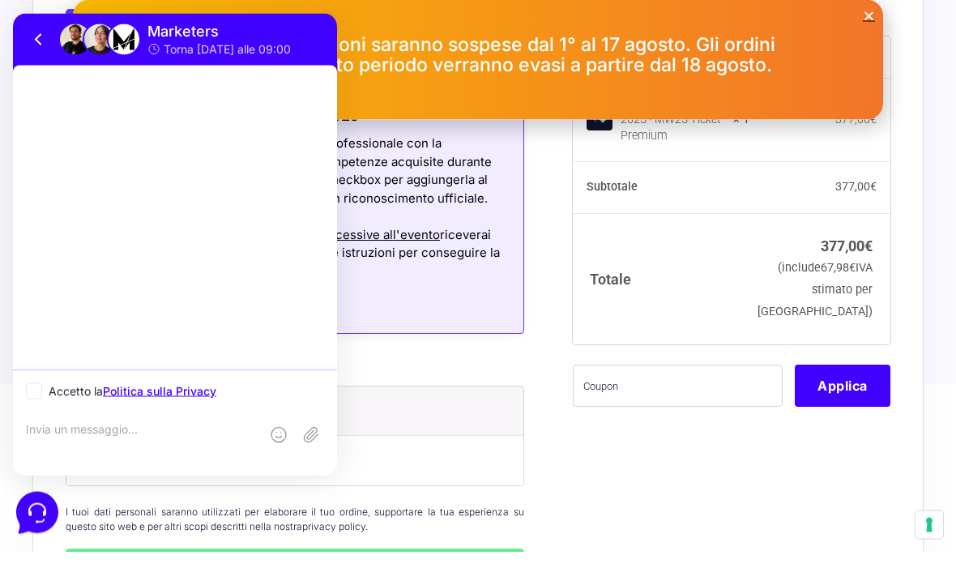
click at [104, 429] on textarea at bounding box center [142, 443] width 233 height 44
click at [37, 388] on icon at bounding box center [34, 390] width 6 height 5
click at [36, 388] on input "Accetto la Politica sulla Privacy" at bounding box center [31, 391] width 11 height 11
checkbox input "true"
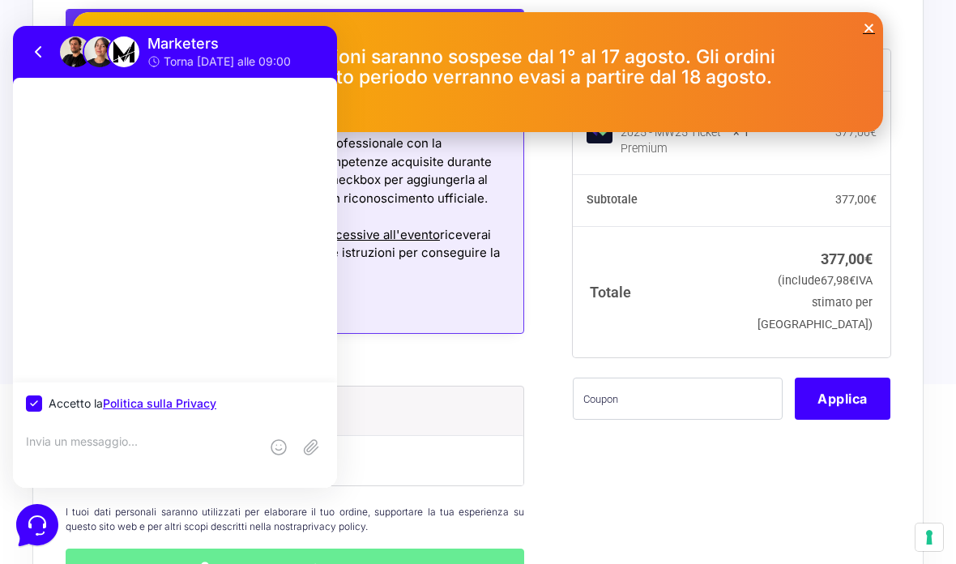
click at [96, 455] on textarea at bounding box center [142, 456] width 233 height 44
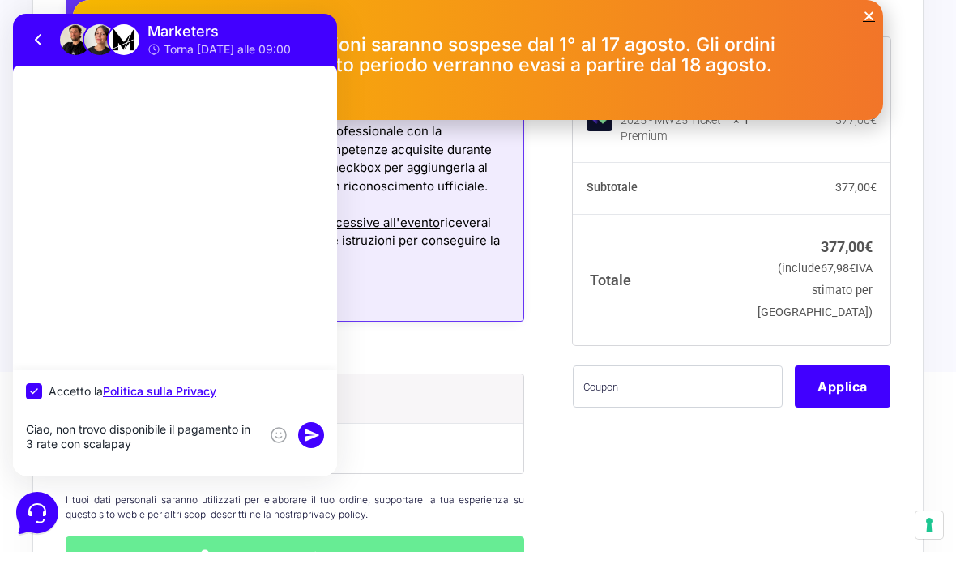
type textarea "Ciao, non trovo disponibile il pagamento in 3 rate con scalapay"
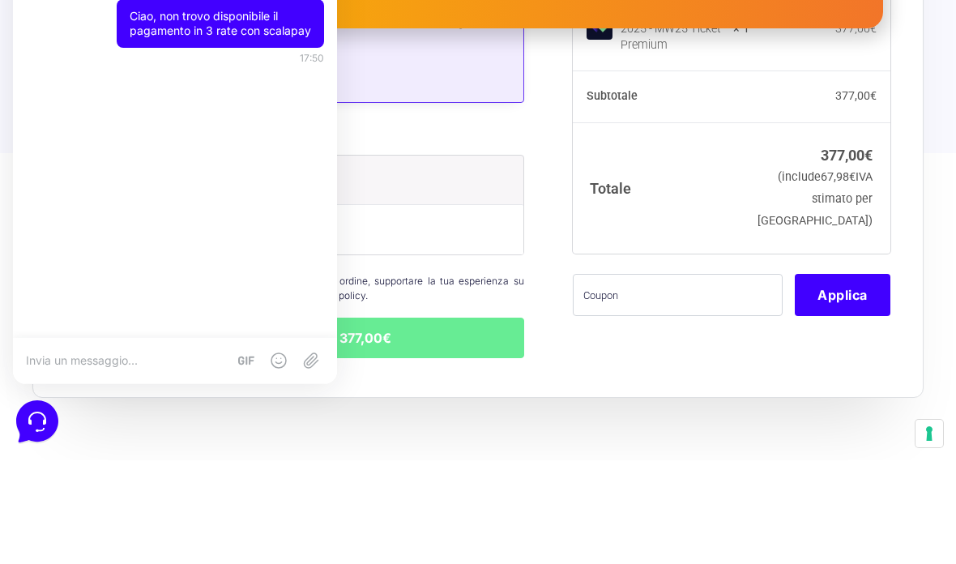
scroll to position [1162, 0]
